Goal: Transaction & Acquisition: Purchase product/service

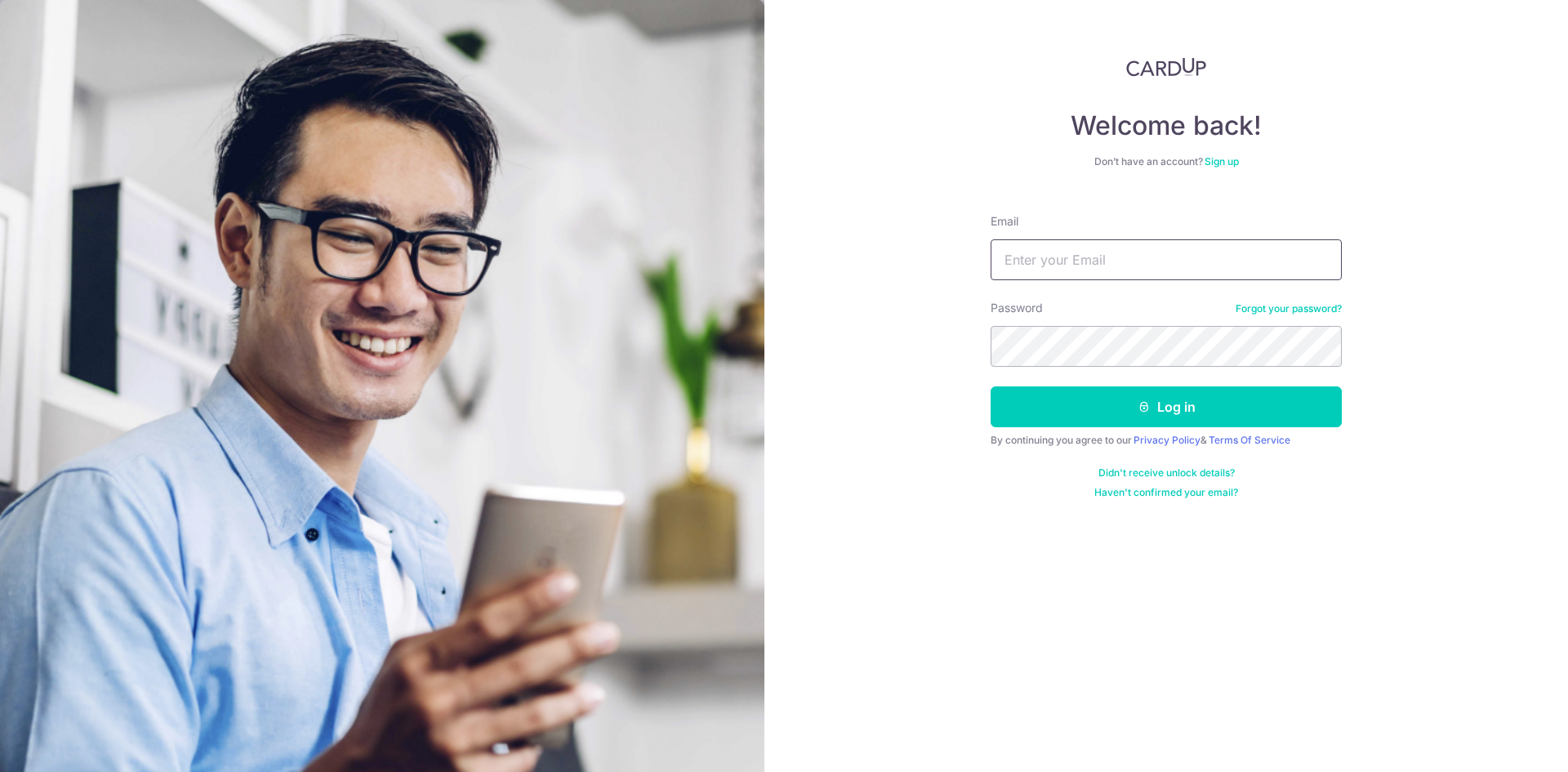
type input "[EMAIL_ADDRESS][DOMAIN_NAME]"
click at [990, 386] on button "Log in" at bounding box center [1166, 406] width 351 height 41
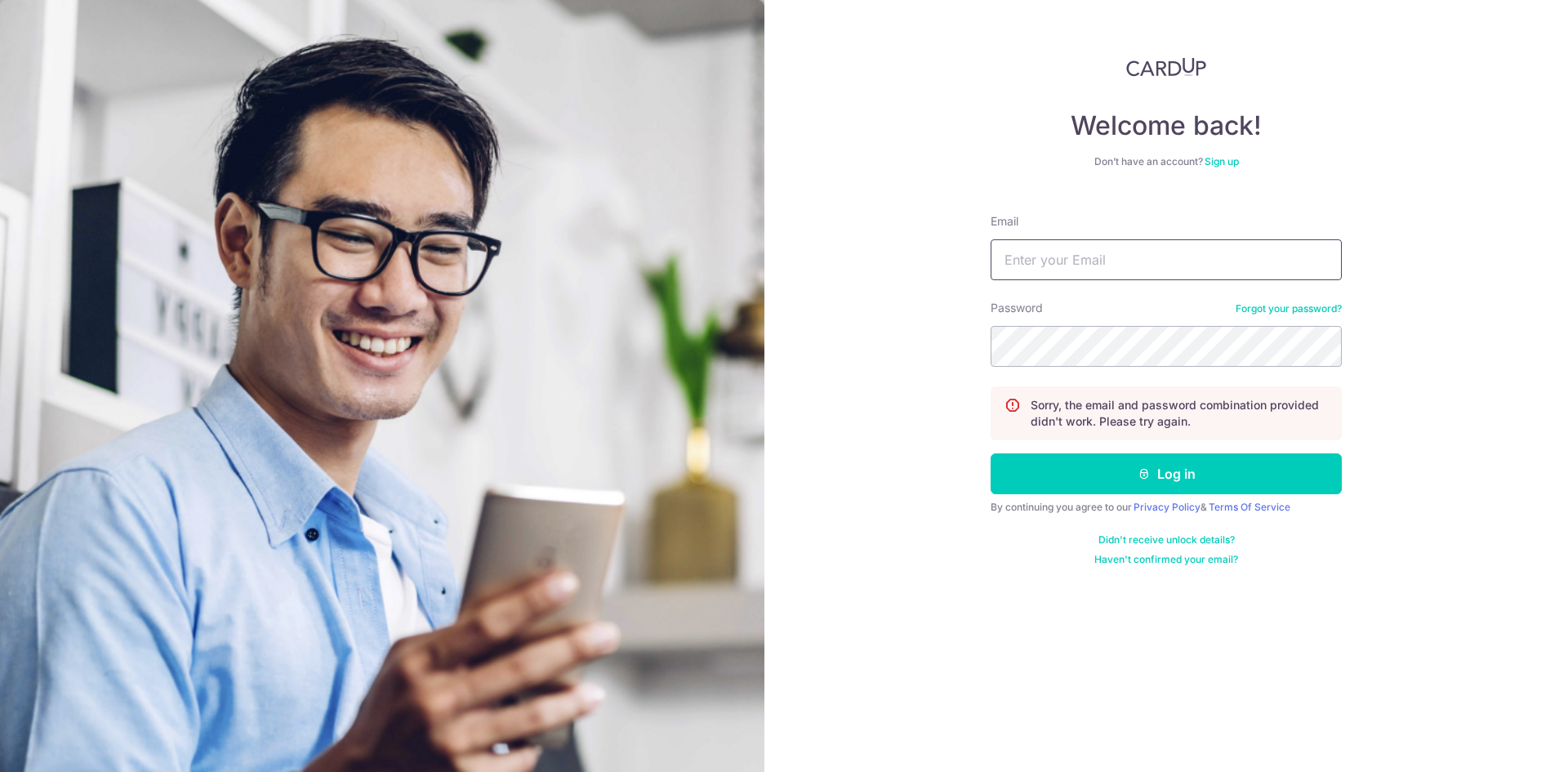
click at [1104, 261] on input "Email" at bounding box center [1166, 260] width 351 height 41
type input "investorxiong@yahoo.com.sg"
click at [990, 453] on button "Log in" at bounding box center [1166, 473] width 351 height 41
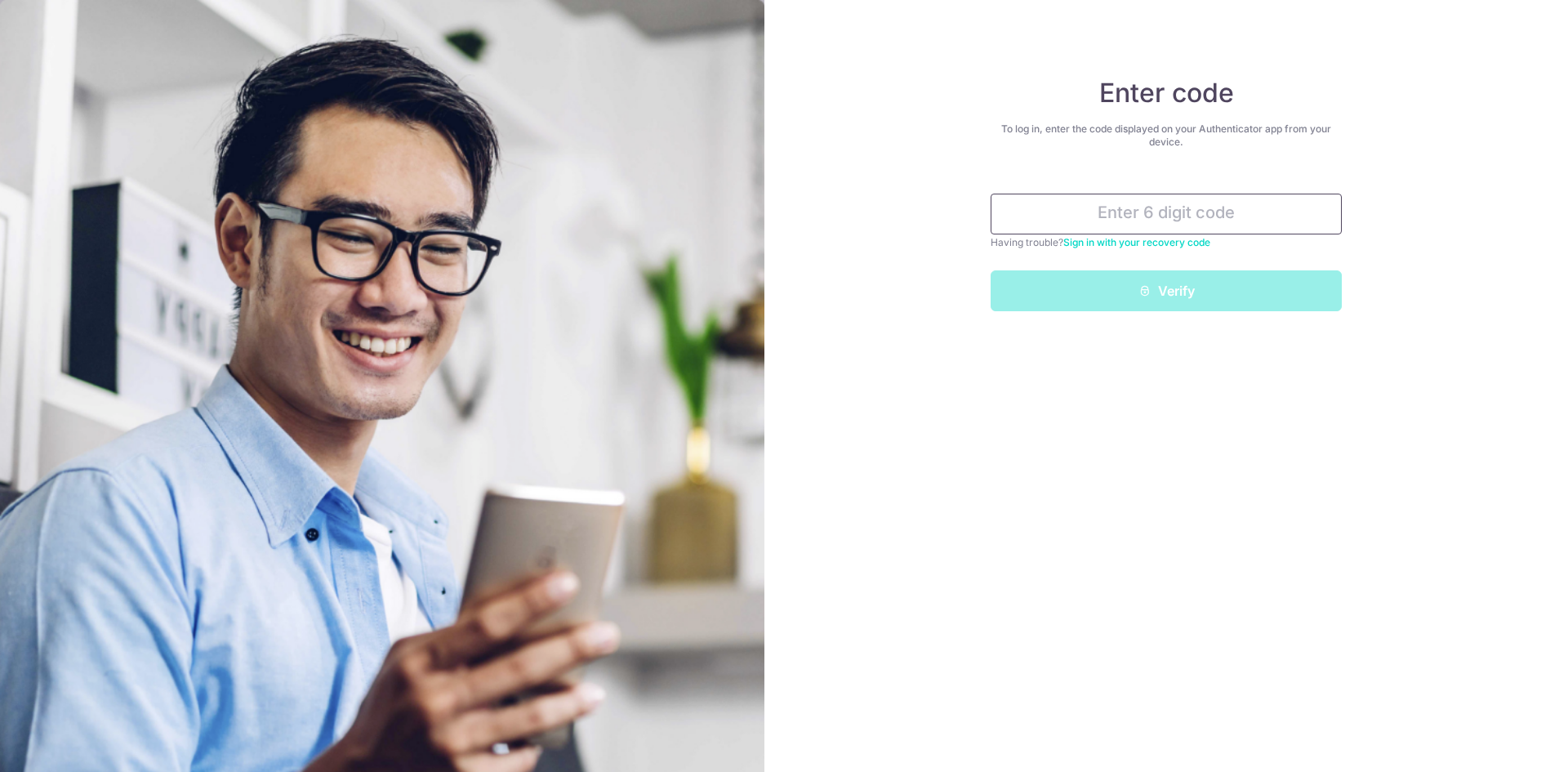
click at [1185, 220] on input "text" at bounding box center [1166, 213] width 351 height 41
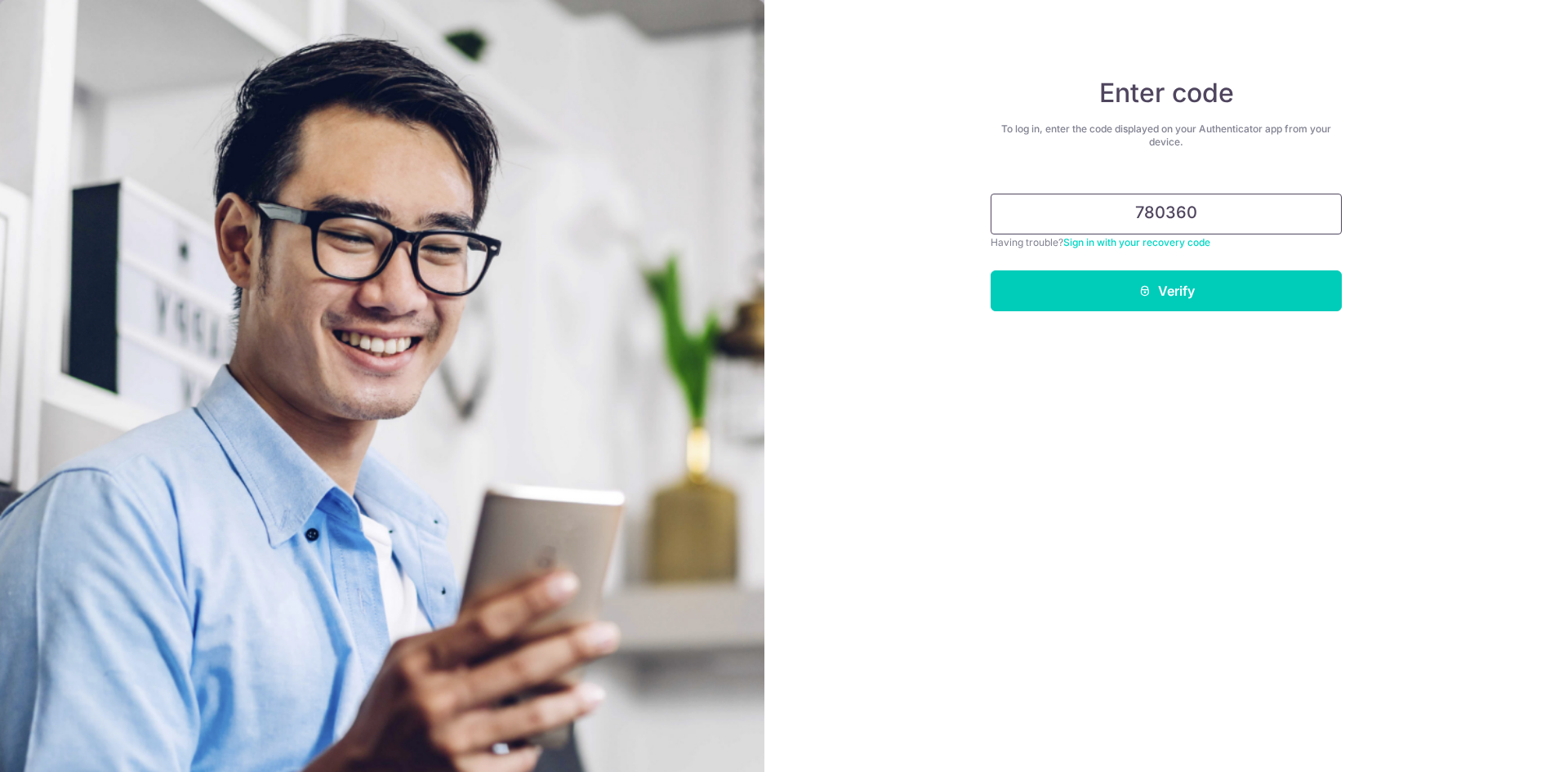
type input "780360"
click at [990, 270] on button "Verify" at bounding box center [1166, 290] width 351 height 41
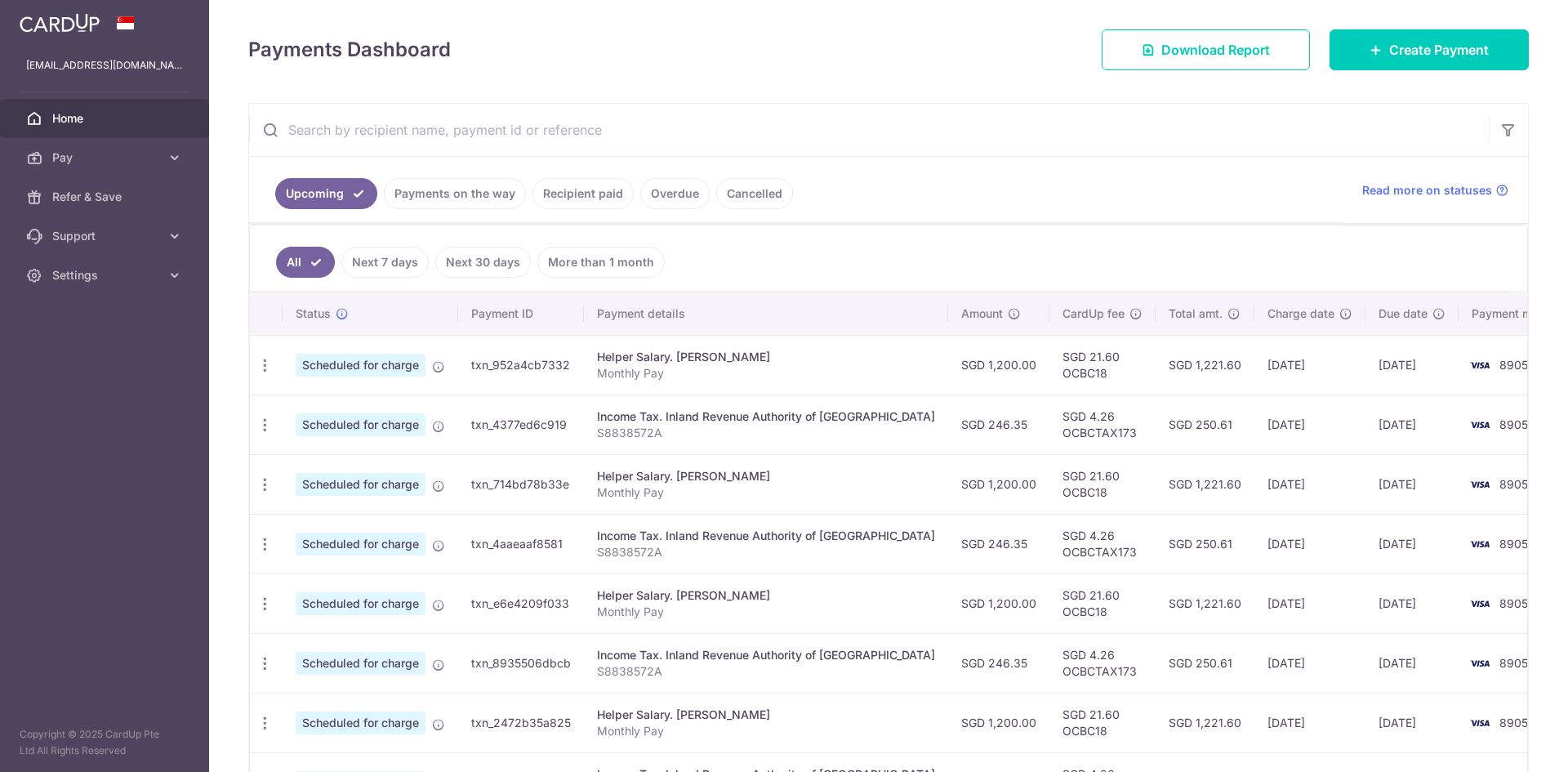
scroll to position [245, 0]
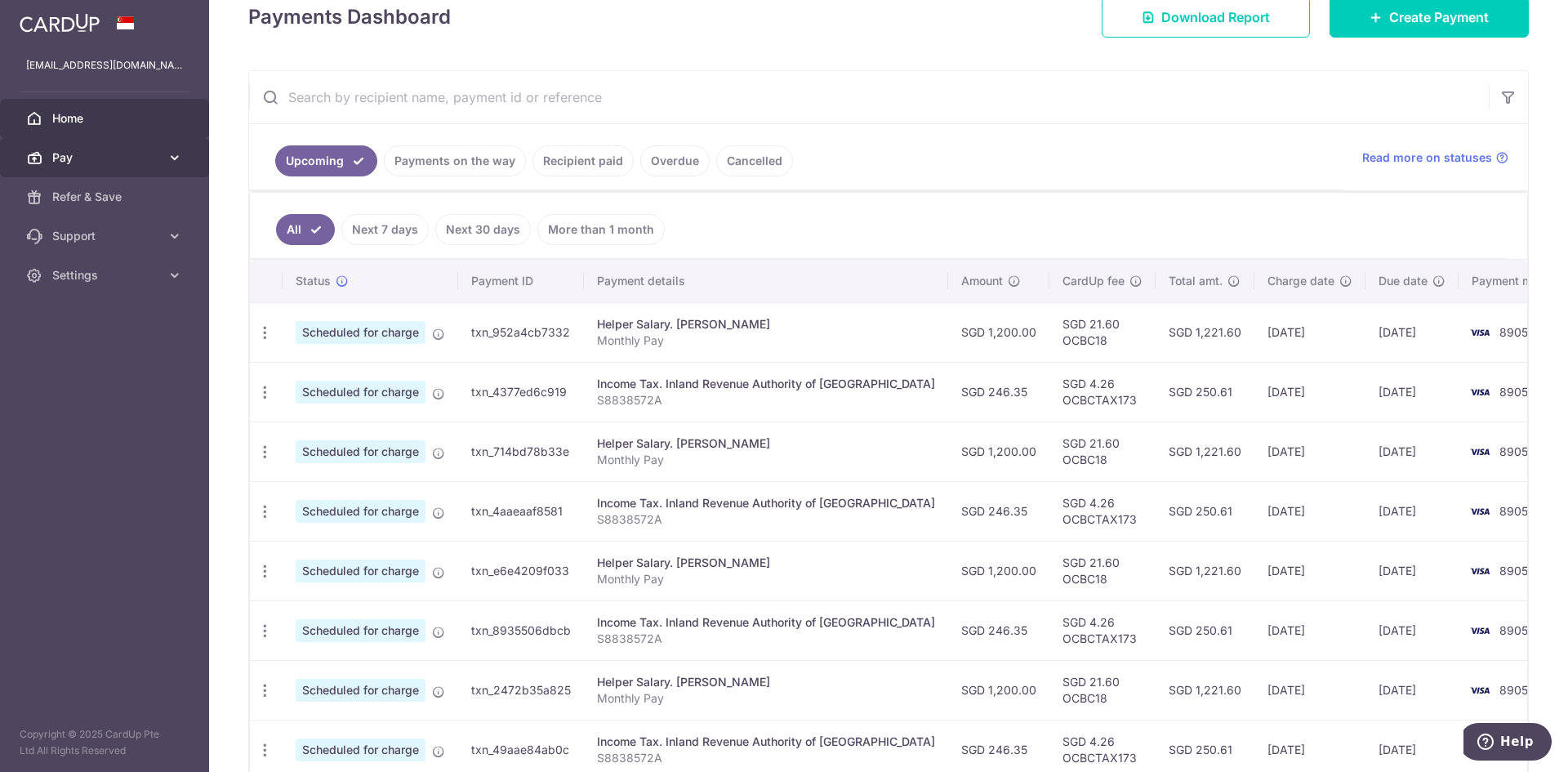
click at [103, 159] on span "Pay" at bounding box center [106, 158] width 108 height 17
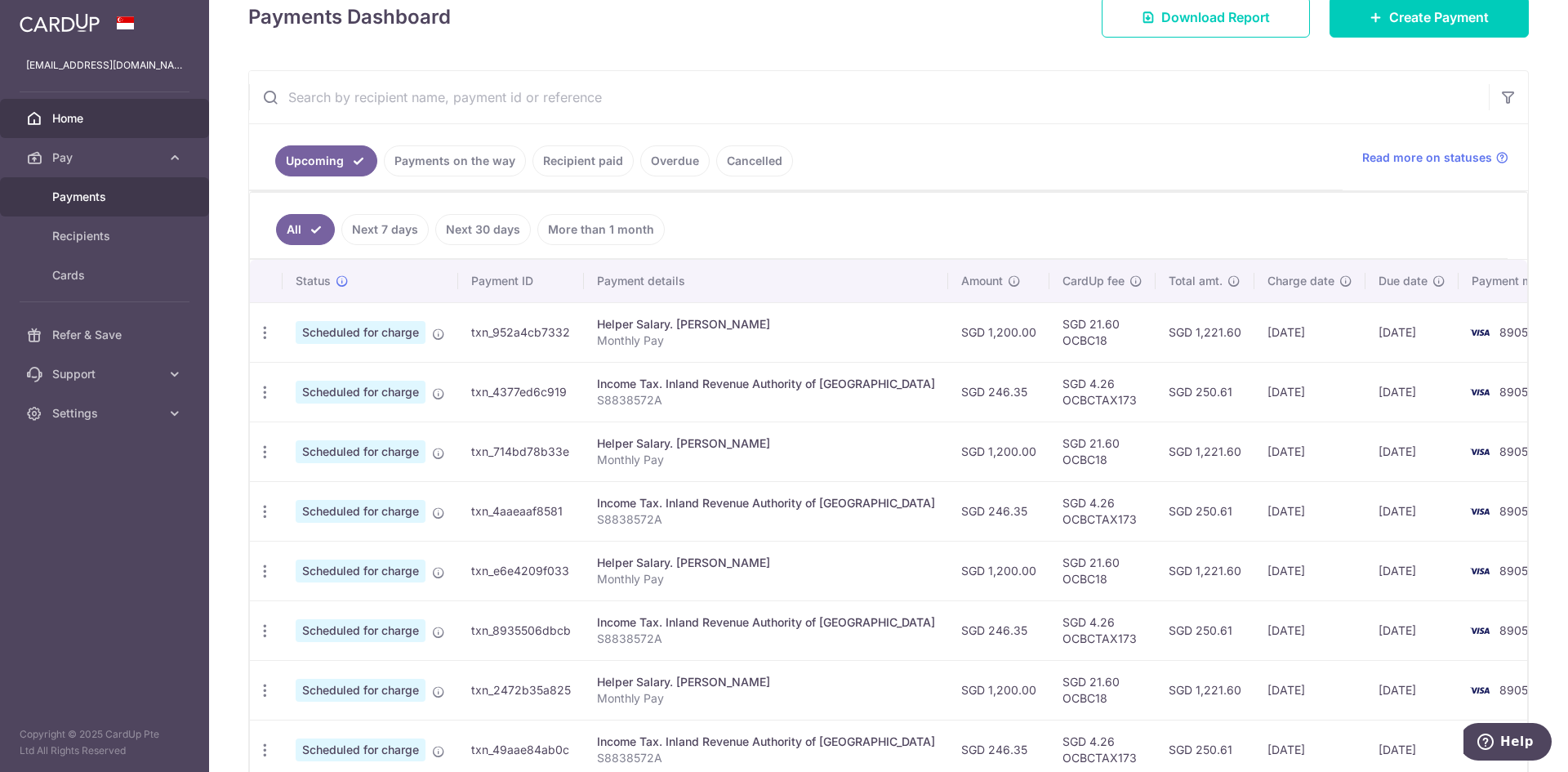
click at [123, 195] on span "Payments" at bounding box center [106, 197] width 108 height 17
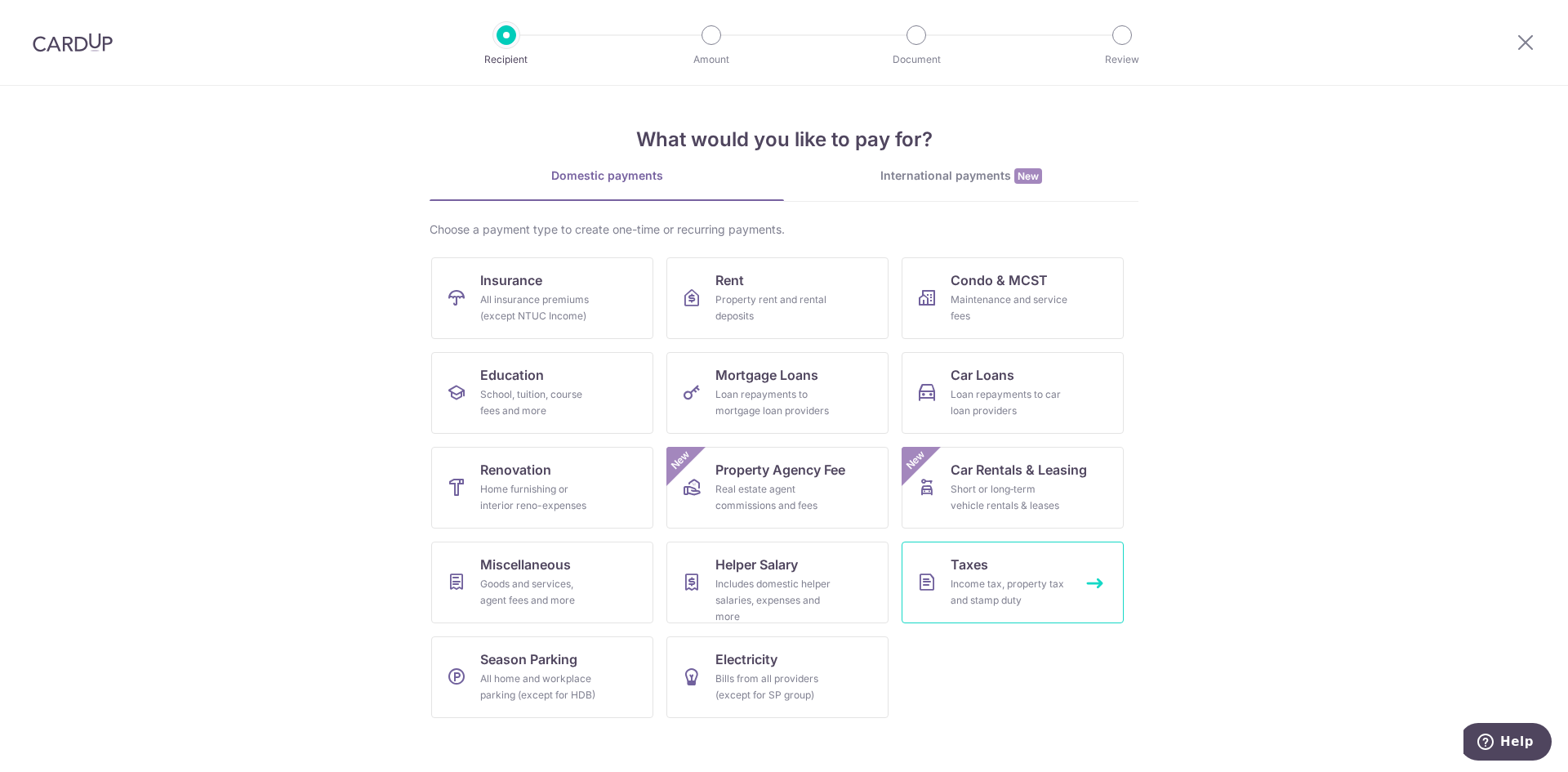
click at [1025, 601] on div "Income tax, property tax and stamp duty" at bounding box center [1009, 592] width 118 height 32
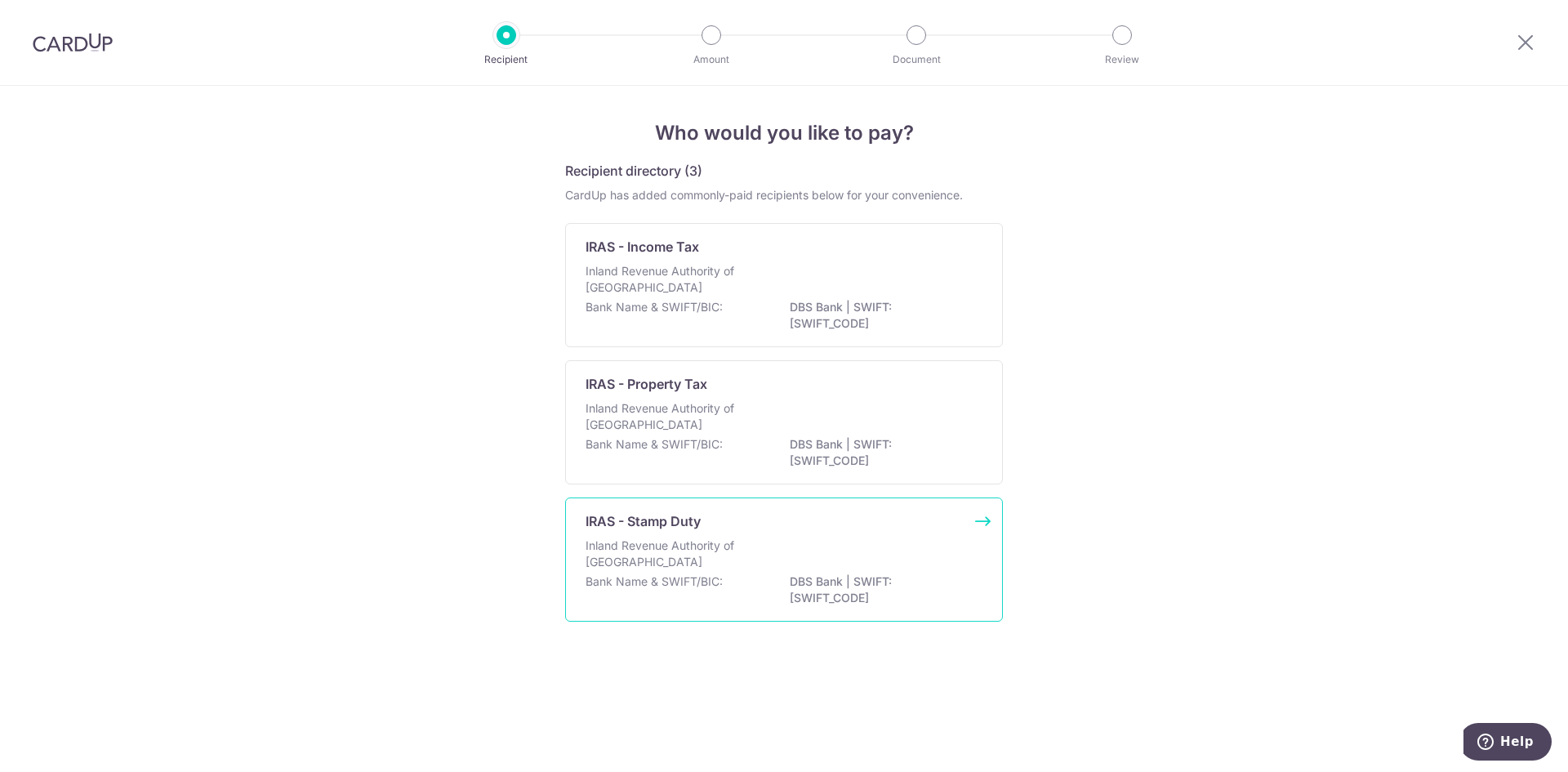
click at [794, 554] on div "Inland Revenue Authority of Singapore" at bounding box center [784, 555] width 397 height 36
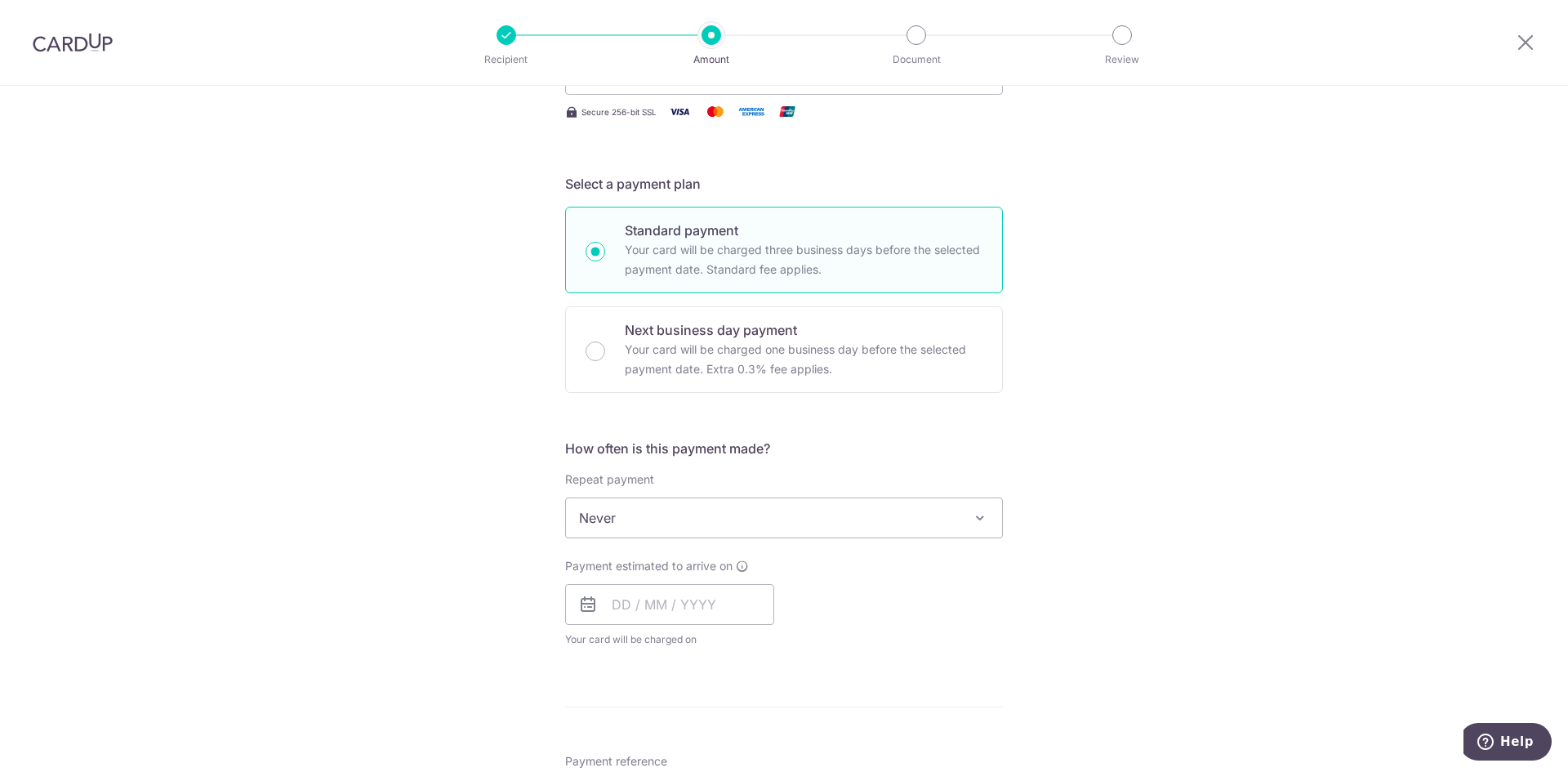
scroll to position [327, 0]
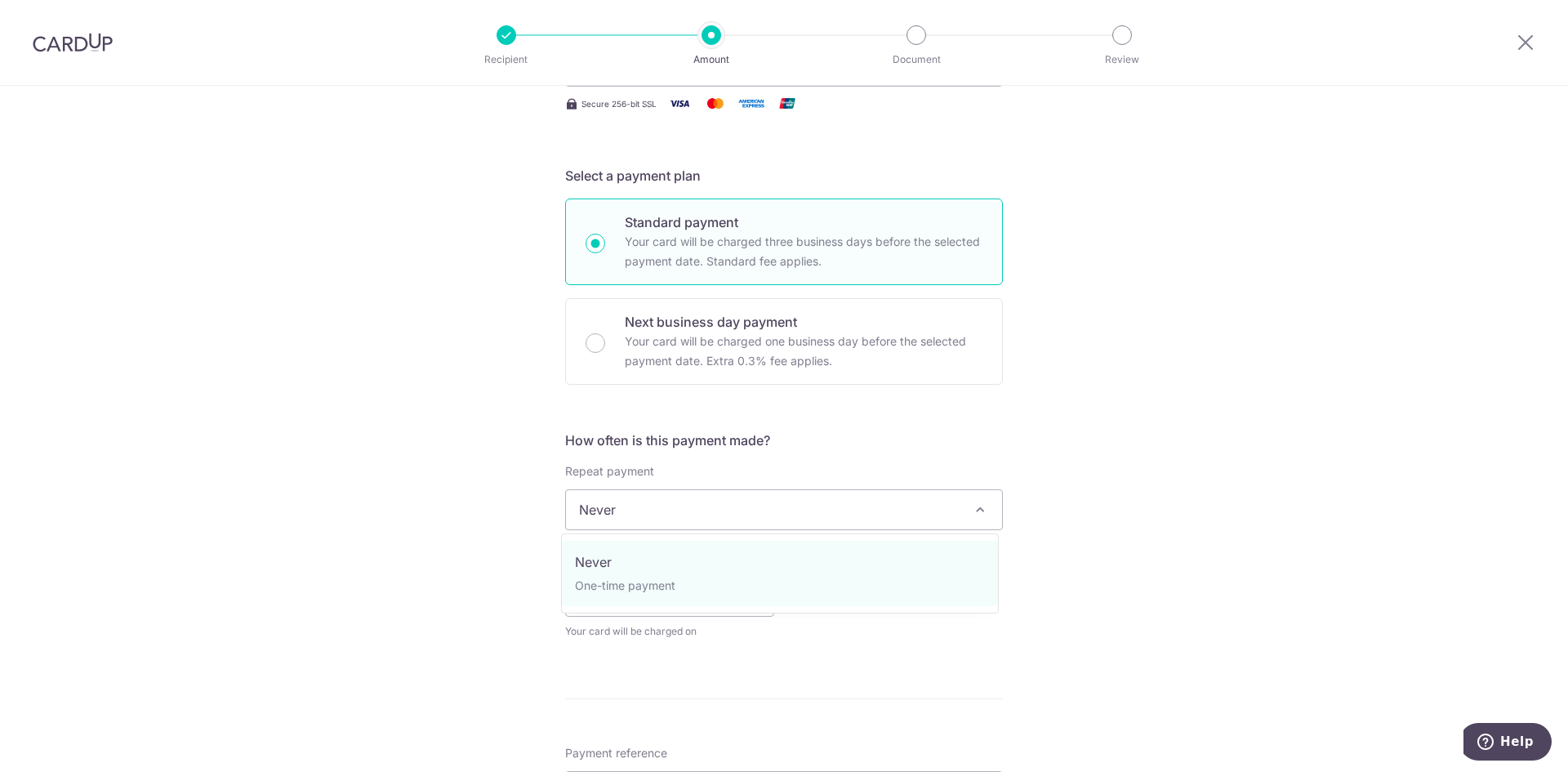
click at [783, 511] on span "Never" at bounding box center [784, 509] width 436 height 39
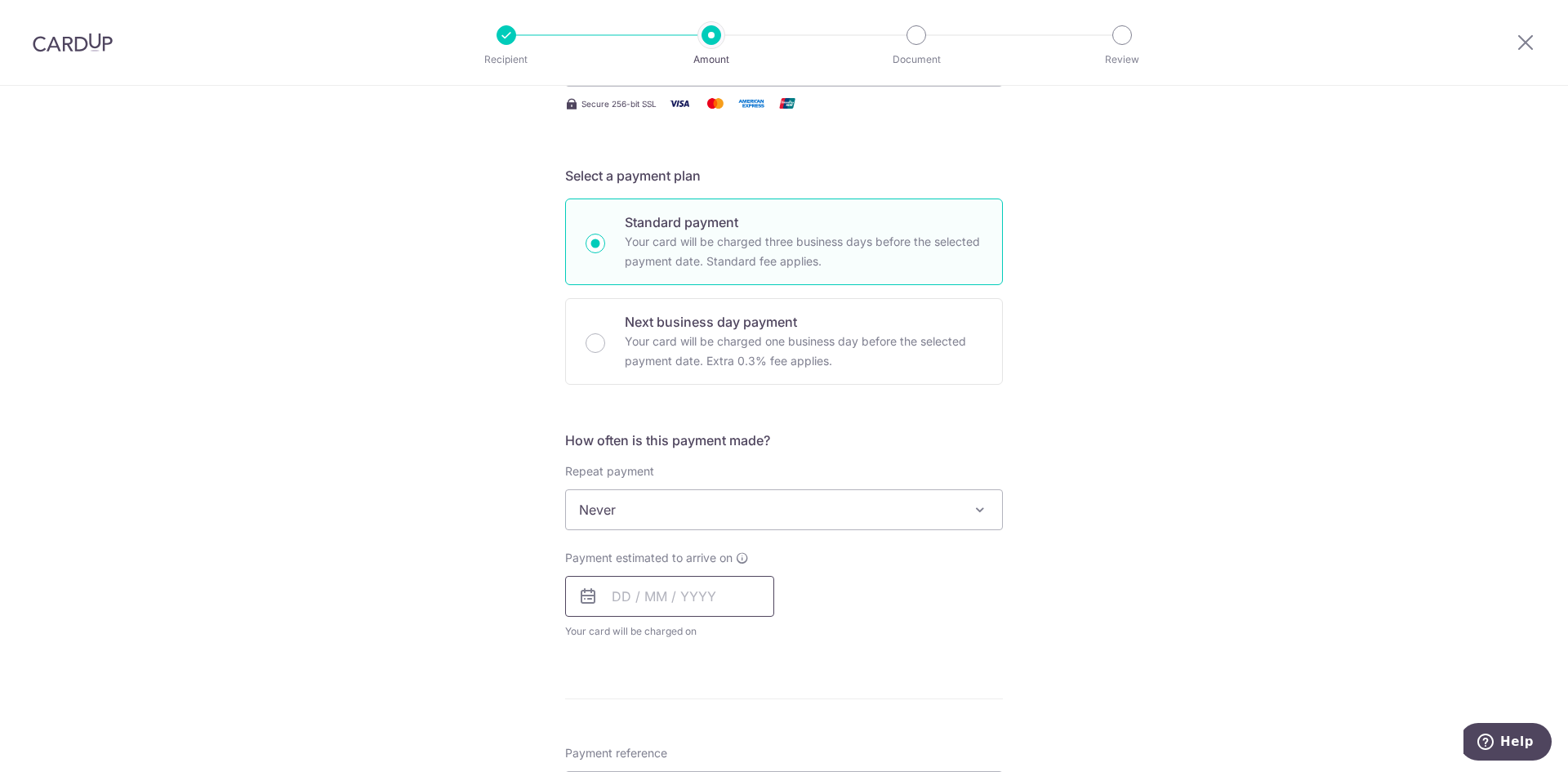
click at [663, 592] on input "text" at bounding box center [670, 596] width 209 height 41
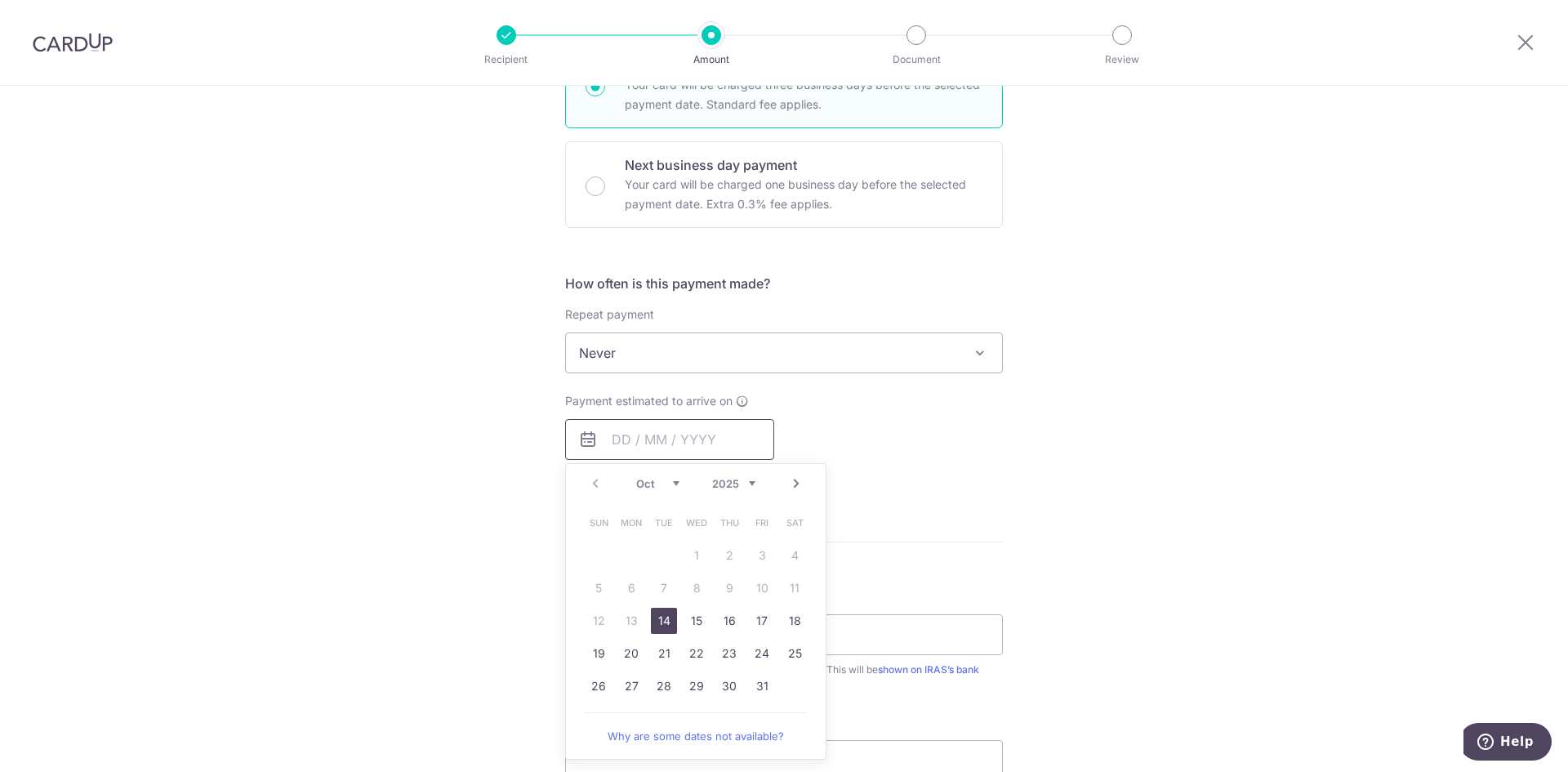
scroll to position [490, 0]
click at [1118, 557] on div "Tell us more about your payment Enter payment amount SGD The total tax payment …" at bounding box center [784, 354] width 1568 height 1517
